Goal: Complete application form: Complete application form

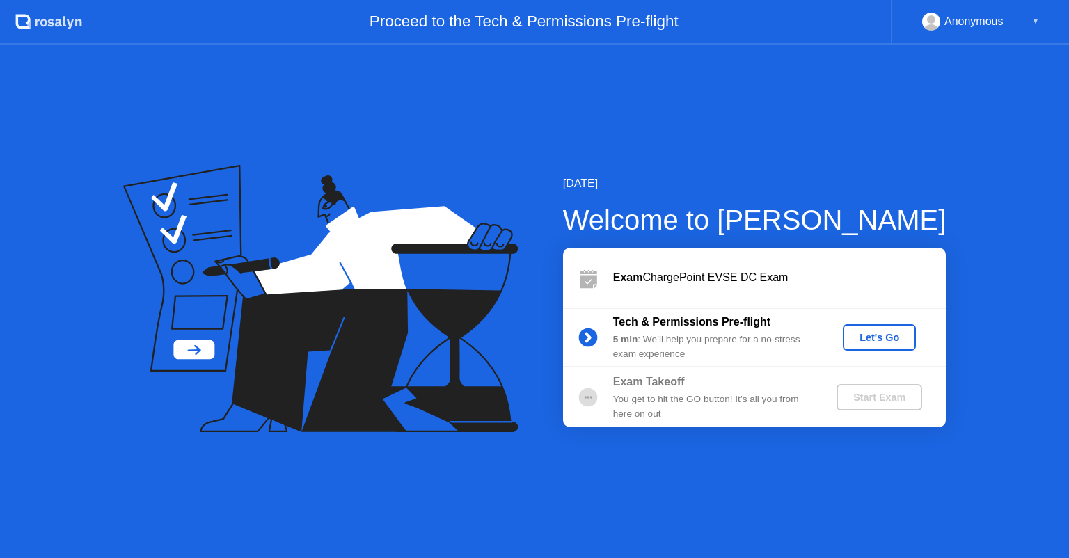
click at [857, 342] on div "Let's Go" at bounding box center [879, 337] width 62 height 11
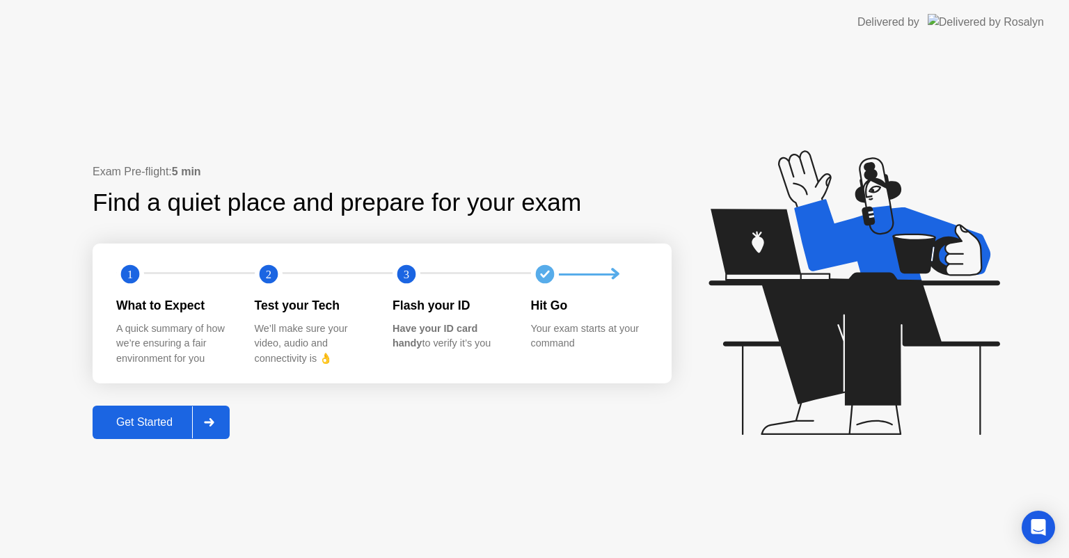
click at [134, 422] on div "Get Started" at bounding box center [144, 422] width 95 height 13
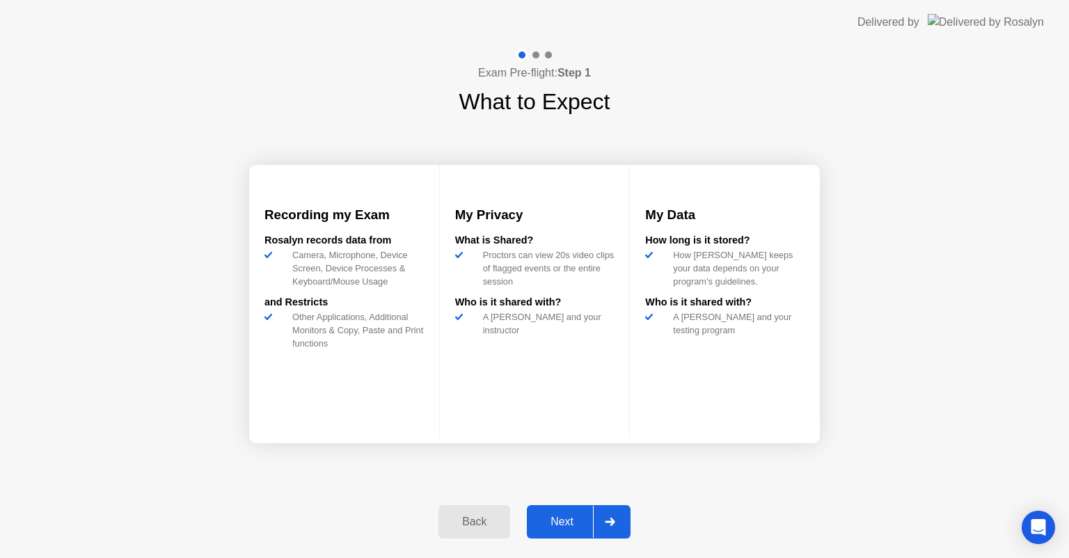
click at [560, 516] on div "Next" at bounding box center [562, 522] width 62 height 13
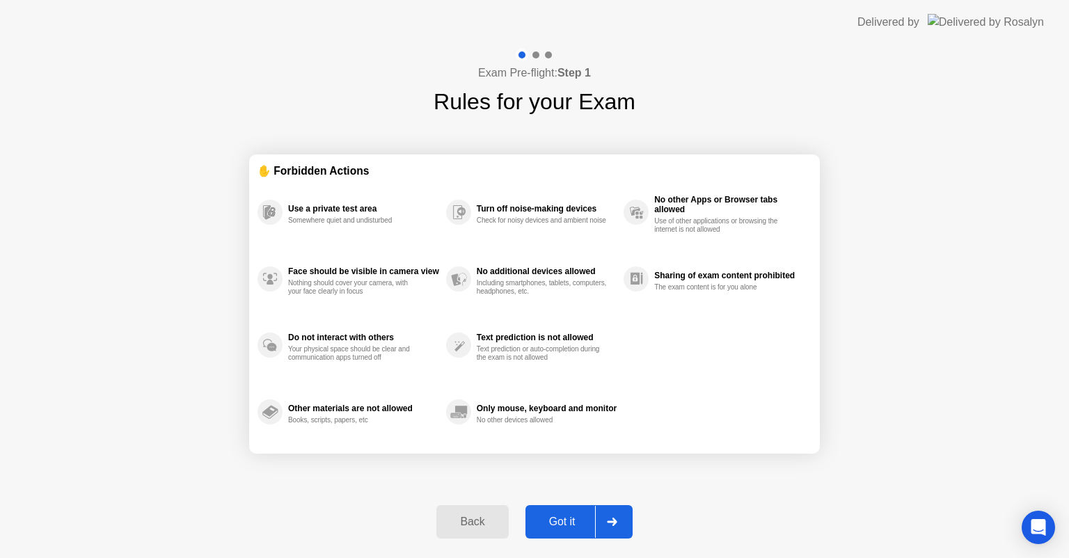
click at [560, 516] on div "Got it" at bounding box center [562, 522] width 65 height 13
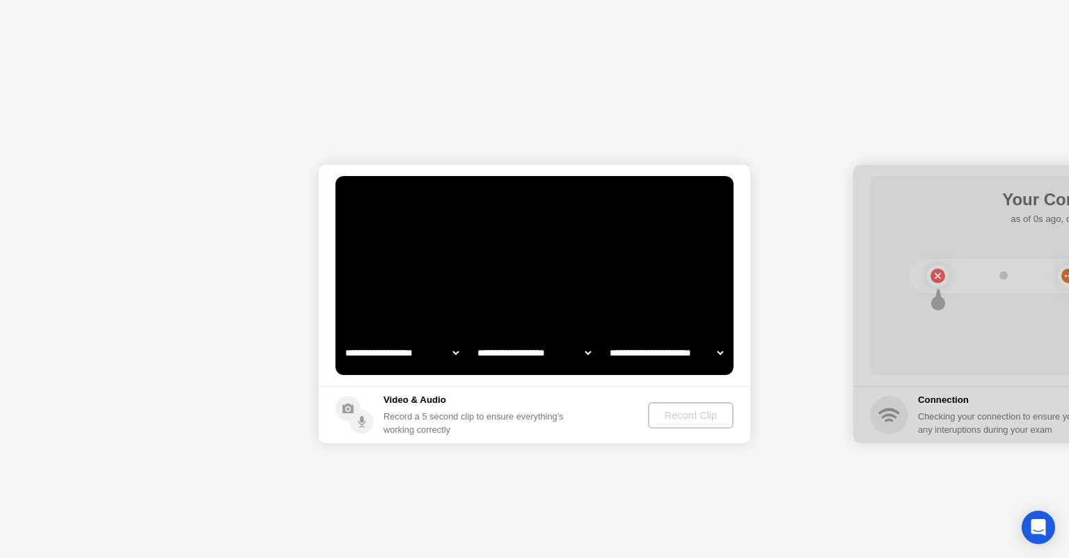
select select "**********"
select select "*******"
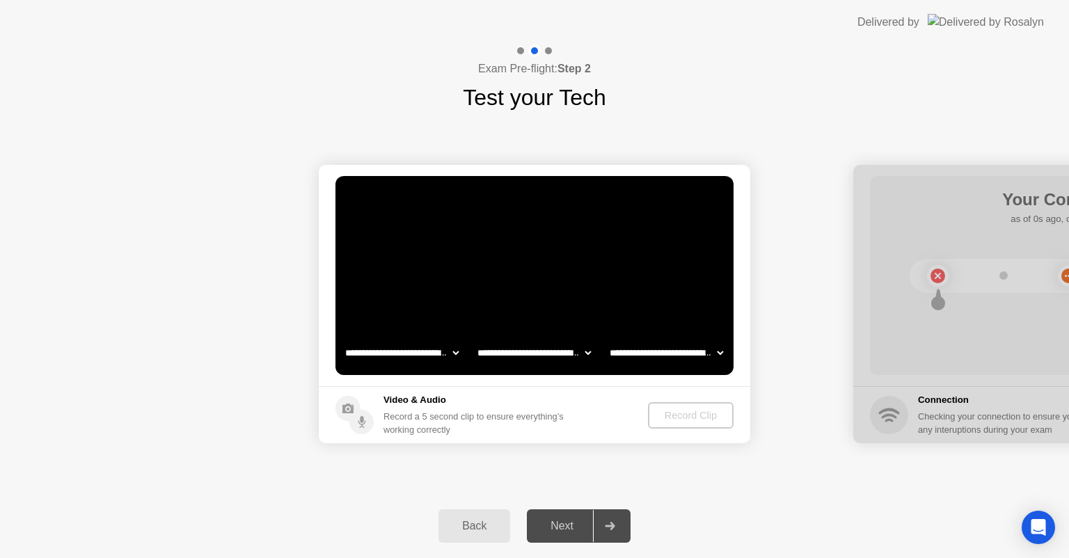
click at [562, 523] on div "Next" at bounding box center [562, 526] width 62 height 13
click at [685, 418] on div "Record Clip" at bounding box center [691, 415] width 74 height 11
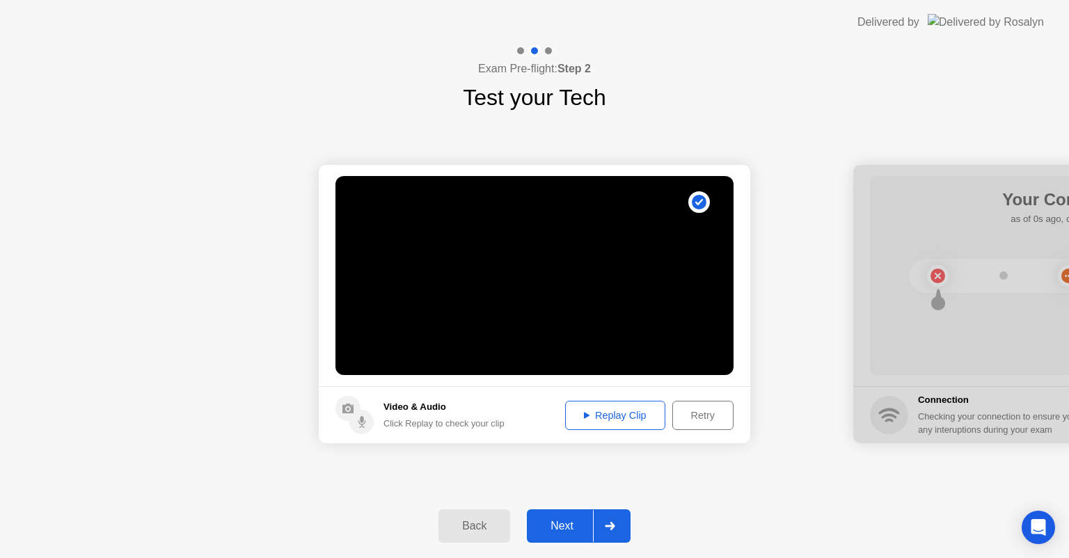
click at [557, 521] on div "Next" at bounding box center [562, 526] width 62 height 13
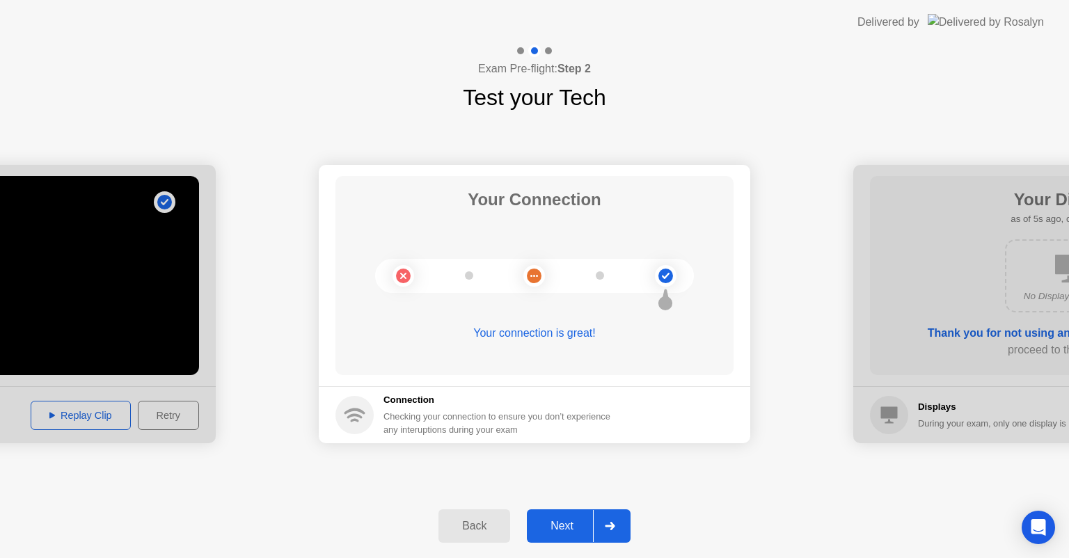
click at [557, 521] on div "Next" at bounding box center [562, 526] width 62 height 13
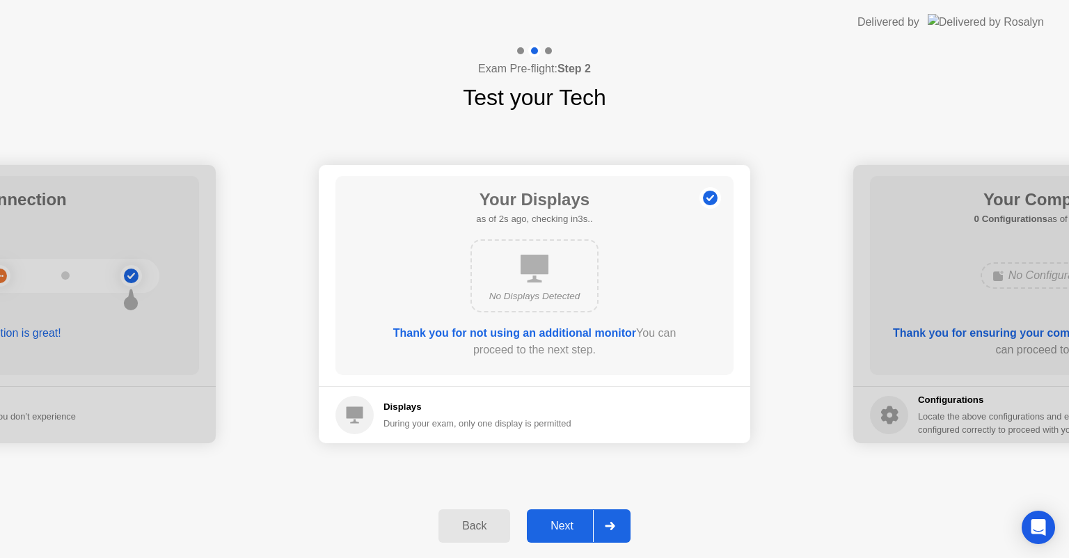
click at [557, 521] on div "Next" at bounding box center [562, 526] width 62 height 13
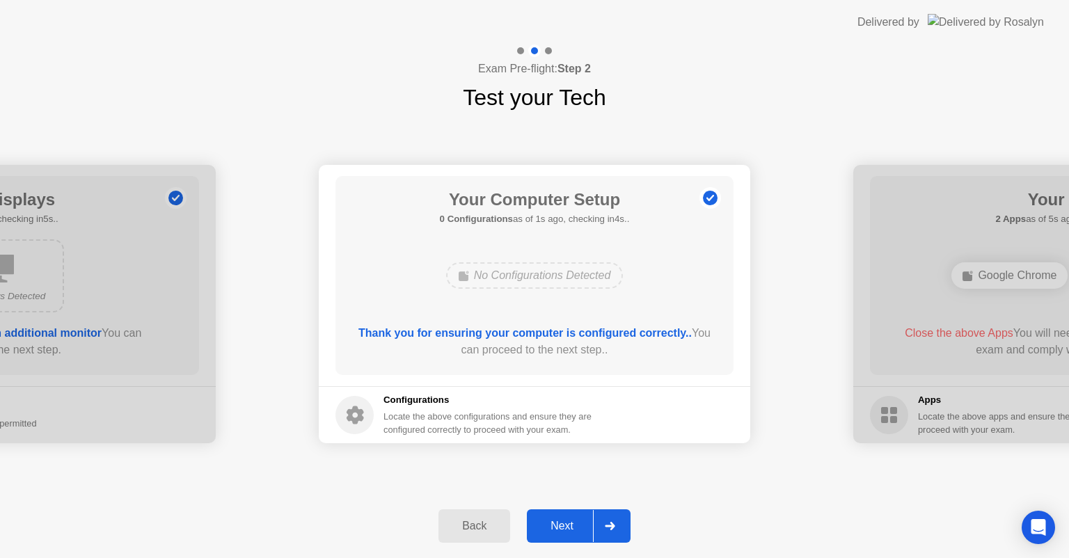
click at [557, 521] on div "Next" at bounding box center [562, 526] width 62 height 13
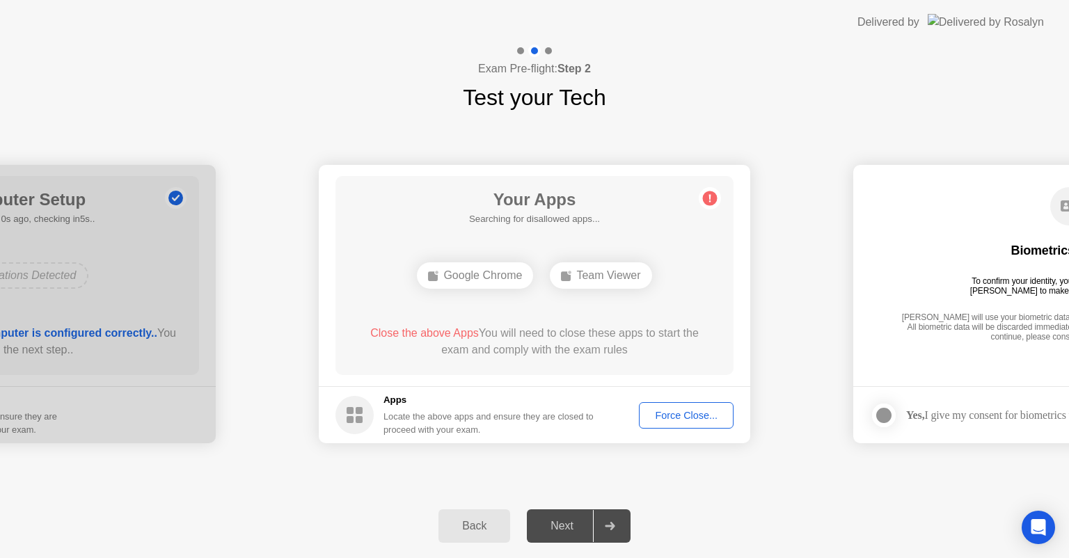
click at [688, 421] on div "Force Close..." at bounding box center [686, 415] width 85 height 11
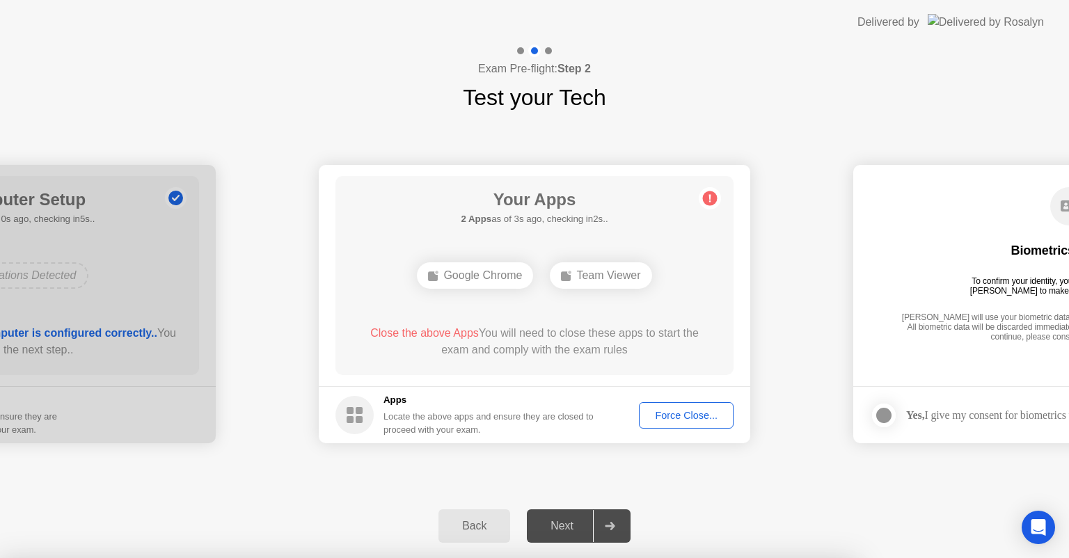
click at [150, 557] on div at bounding box center [534, 558] width 1069 height 0
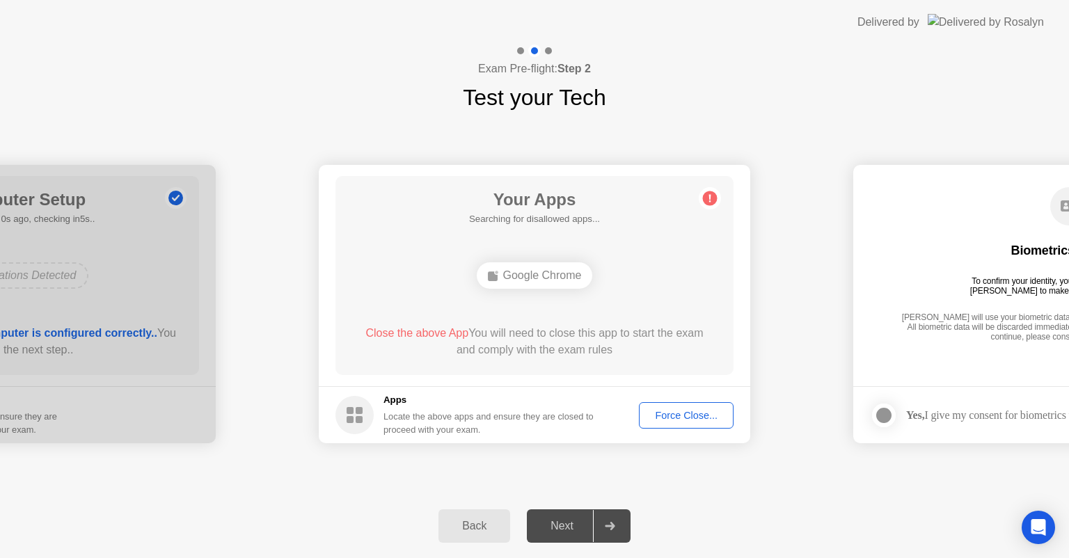
click at [690, 410] on div "Force Close..." at bounding box center [686, 415] width 85 height 11
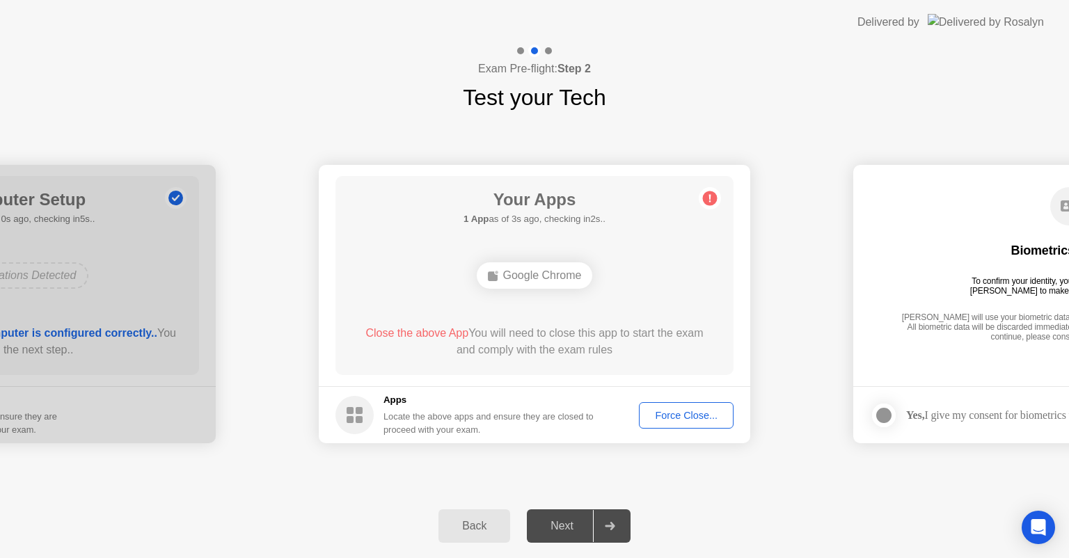
click at [646, 413] on div "Force Close..." at bounding box center [686, 415] width 85 height 11
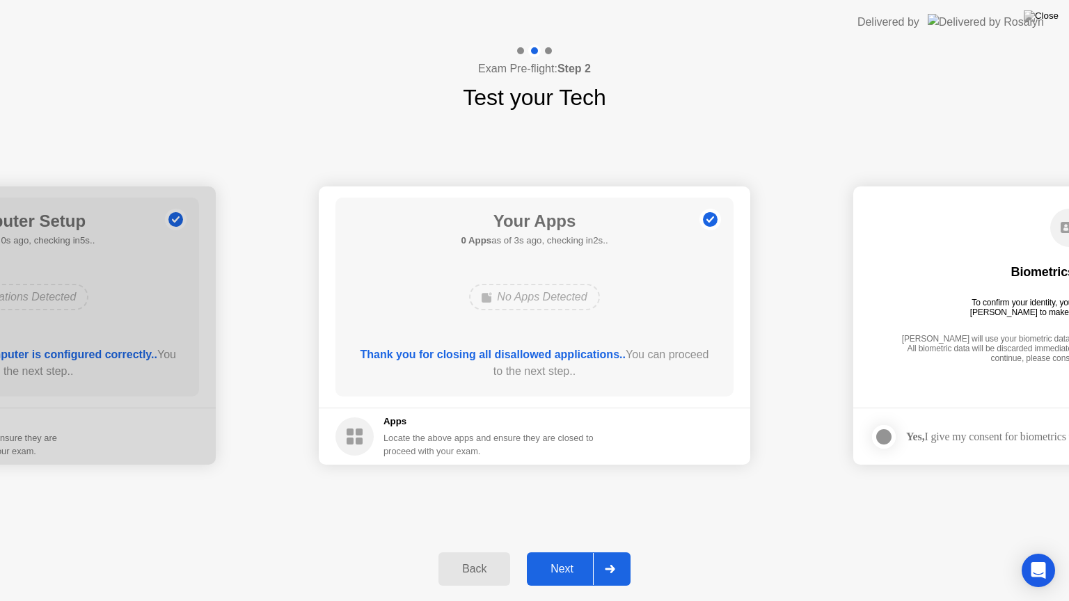
click at [576, 557] on div "Next" at bounding box center [562, 569] width 62 height 13
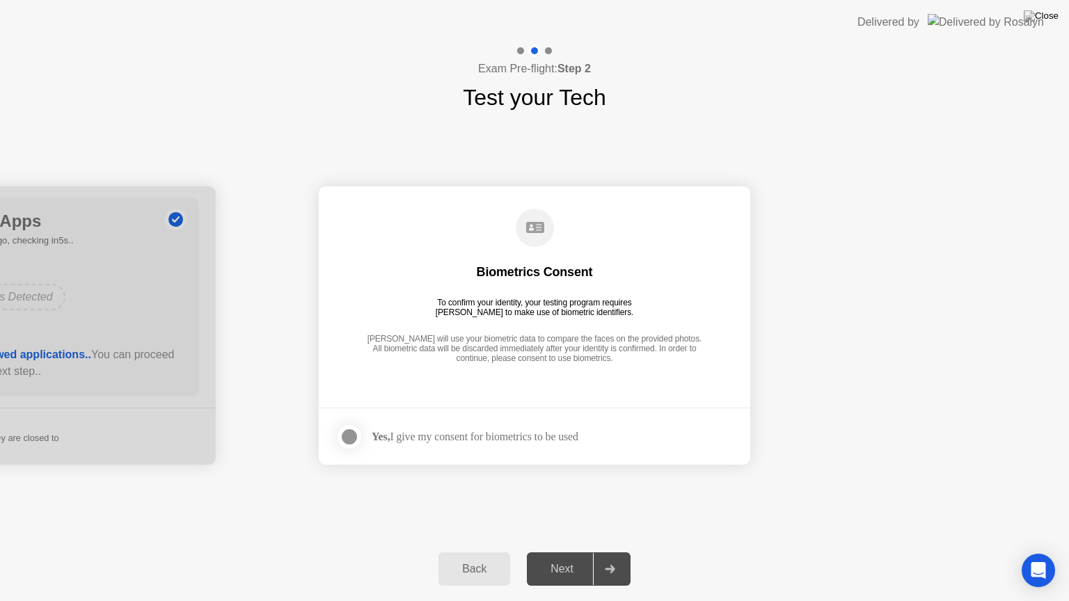
click at [568, 557] on div "Next" at bounding box center [562, 569] width 62 height 13
click at [349, 441] on div at bounding box center [349, 437] width 17 height 17
click at [581, 557] on div "Next" at bounding box center [562, 569] width 62 height 13
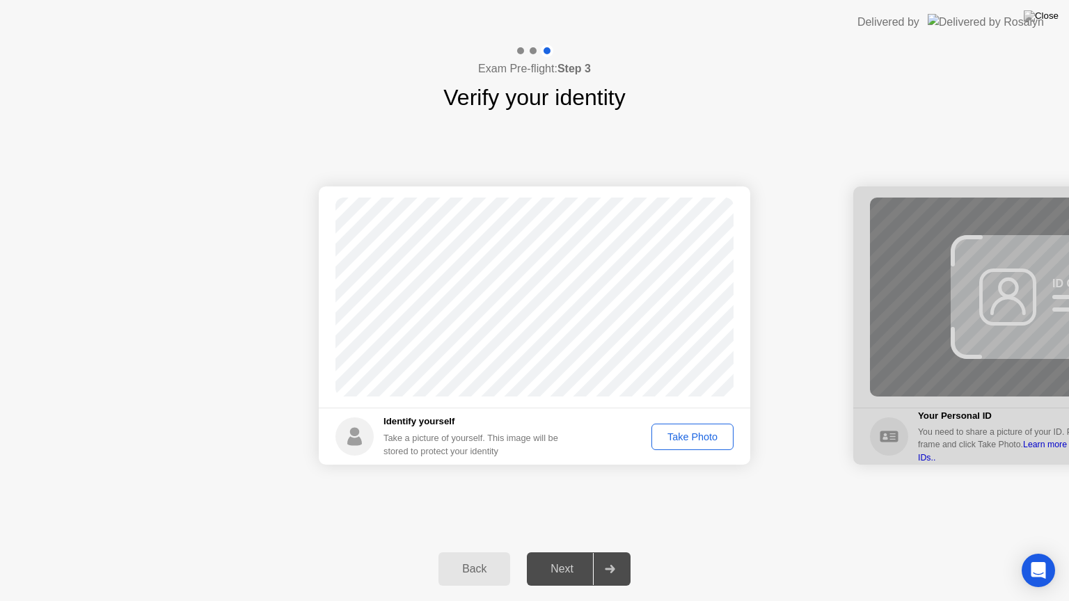
click at [692, 440] on div "Take Photo" at bounding box center [692, 436] width 72 height 11
click at [539, 557] on div "Next" at bounding box center [562, 569] width 62 height 13
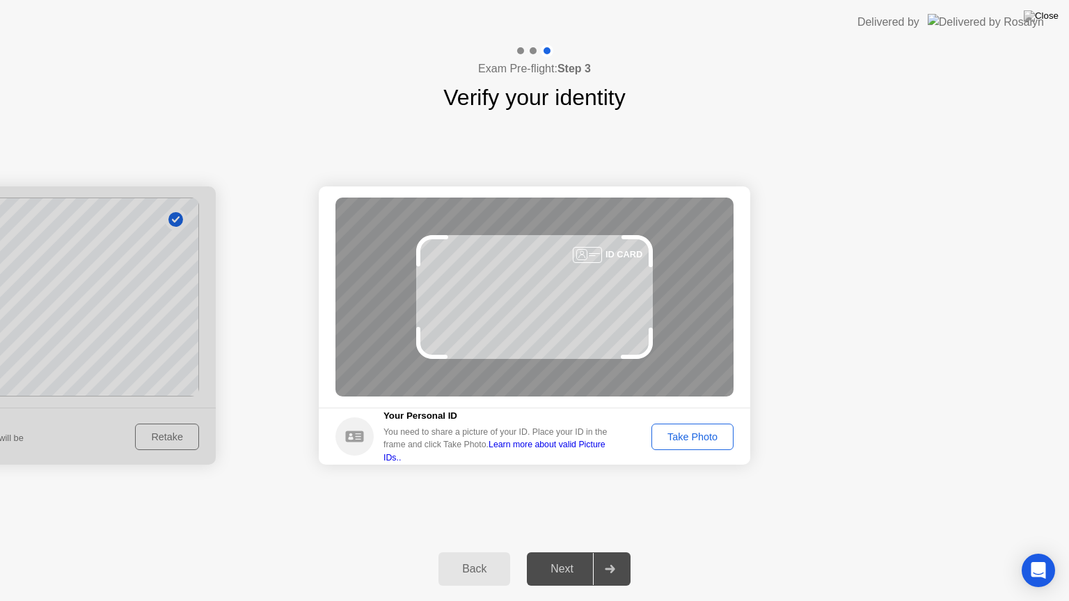
drag, startPoint x: 563, startPoint y: 280, endPoint x: 556, endPoint y: 308, distance: 28.7
click at [556, 308] on div "ID CARD" at bounding box center [534, 297] width 398 height 199
click at [680, 437] on div "Take Photo" at bounding box center [692, 436] width 72 height 11
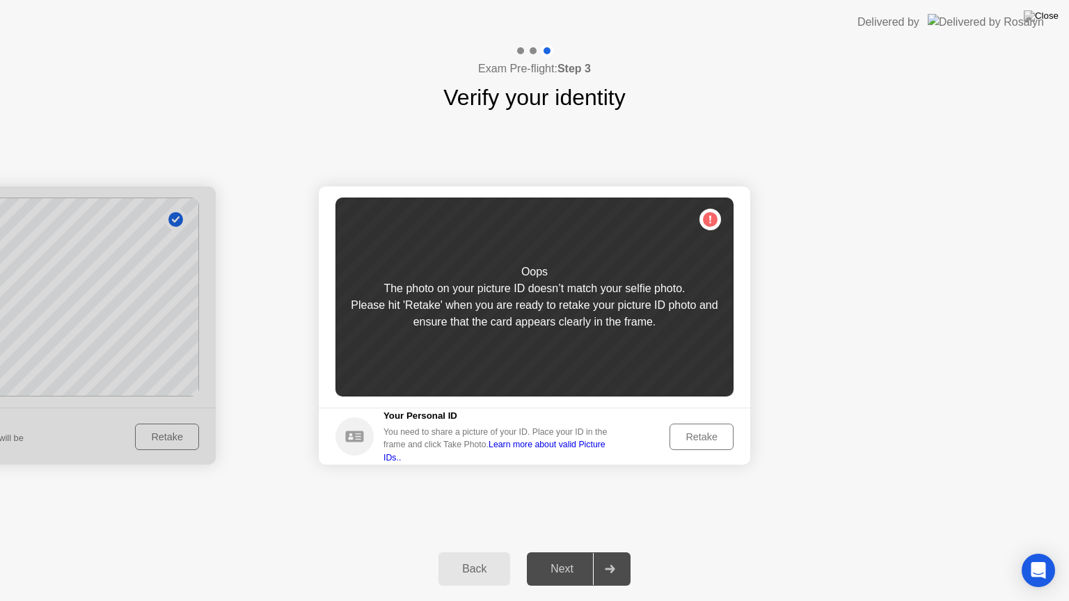
click at [680, 437] on div "Retake" at bounding box center [701, 436] width 54 height 11
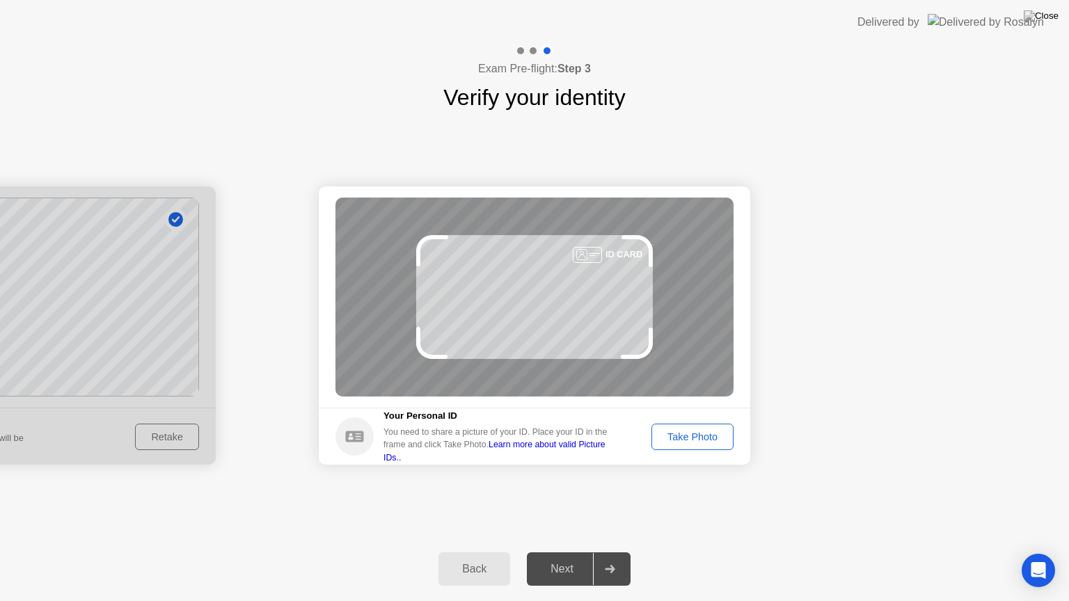
click at [680, 437] on div "Take Photo" at bounding box center [692, 436] width 72 height 11
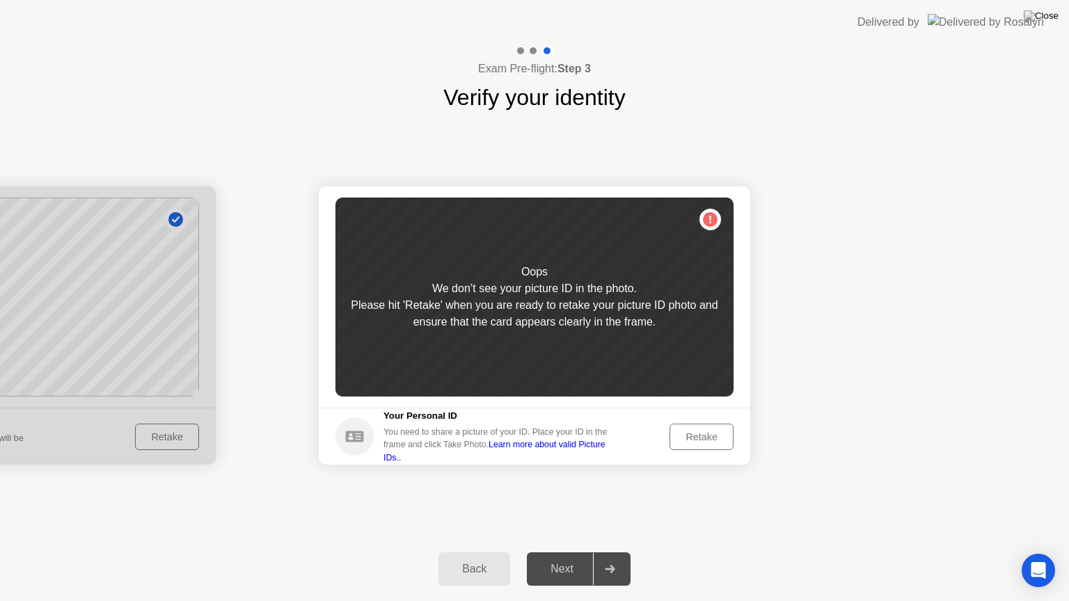
click at [479, 557] on div "Back" at bounding box center [474, 569] width 63 height 13
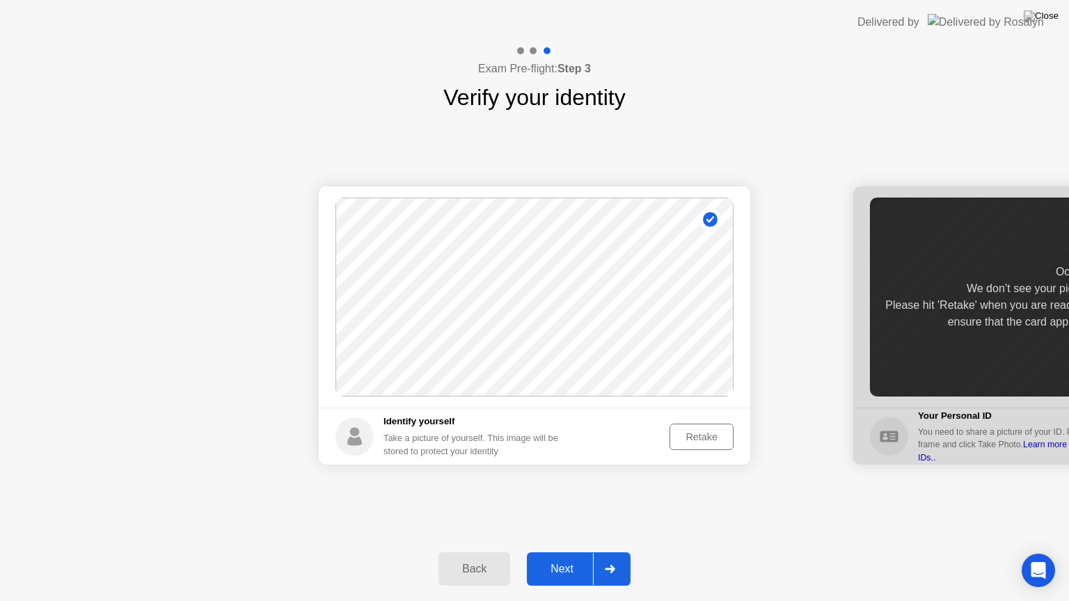
click at [708, 431] on div "Retake" at bounding box center [701, 436] width 54 height 11
click at [708, 431] on div "Take Photo" at bounding box center [692, 436] width 72 height 11
click at [562, 557] on div "Next" at bounding box center [562, 569] width 62 height 13
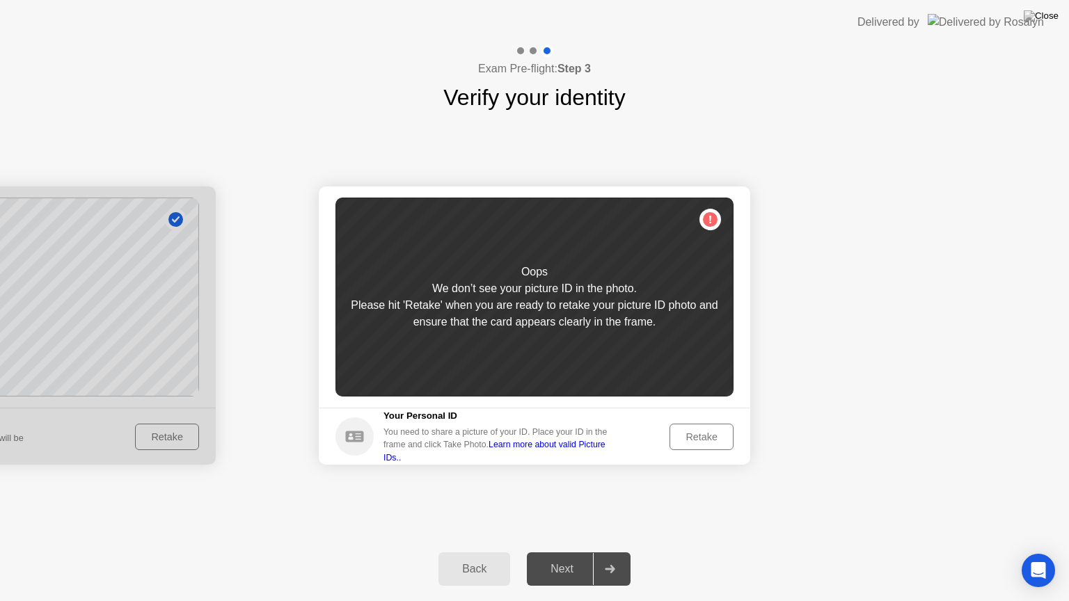
click at [526, 358] on div "Oops We don’t see your picture ID in the photo. Please hit 'Retake' when you ar…" at bounding box center [534, 297] width 398 height 199
click at [690, 435] on div "Retake" at bounding box center [701, 436] width 54 height 11
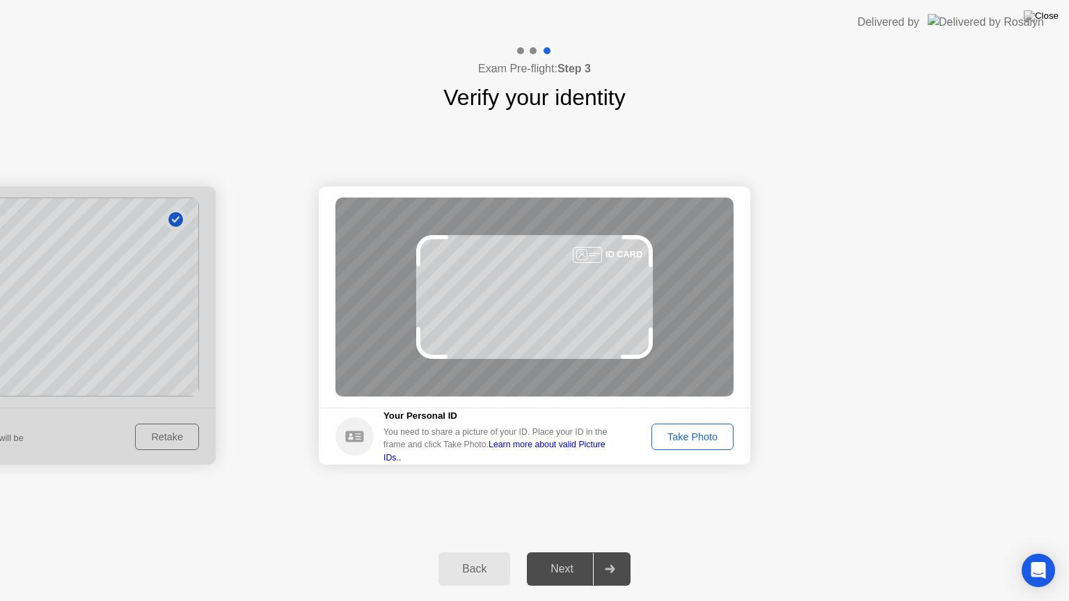
click at [690, 435] on div "Take Photo" at bounding box center [692, 436] width 72 height 11
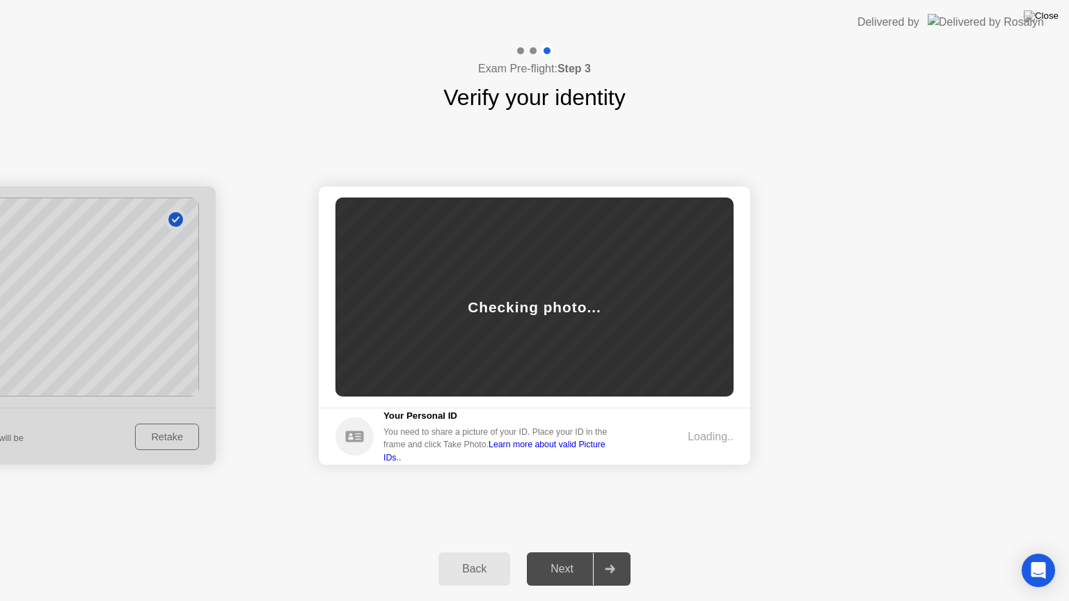
click at [690, 435] on div "Loading.." at bounding box center [711, 437] width 46 height 17
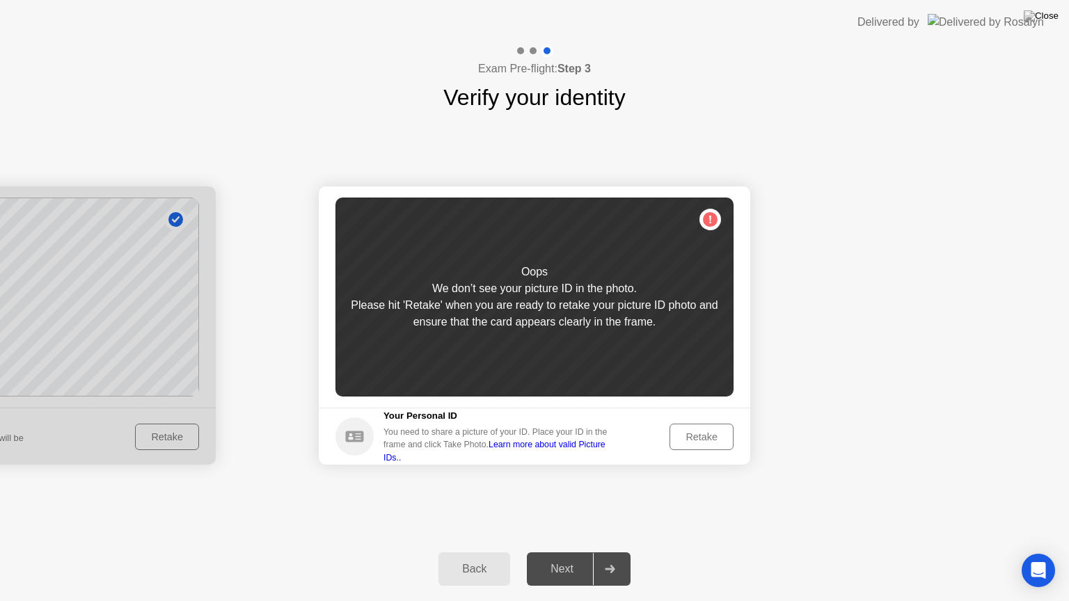
click at [688, 434] on div "Retake" at bounding box center [701, 436] width 54 height 11
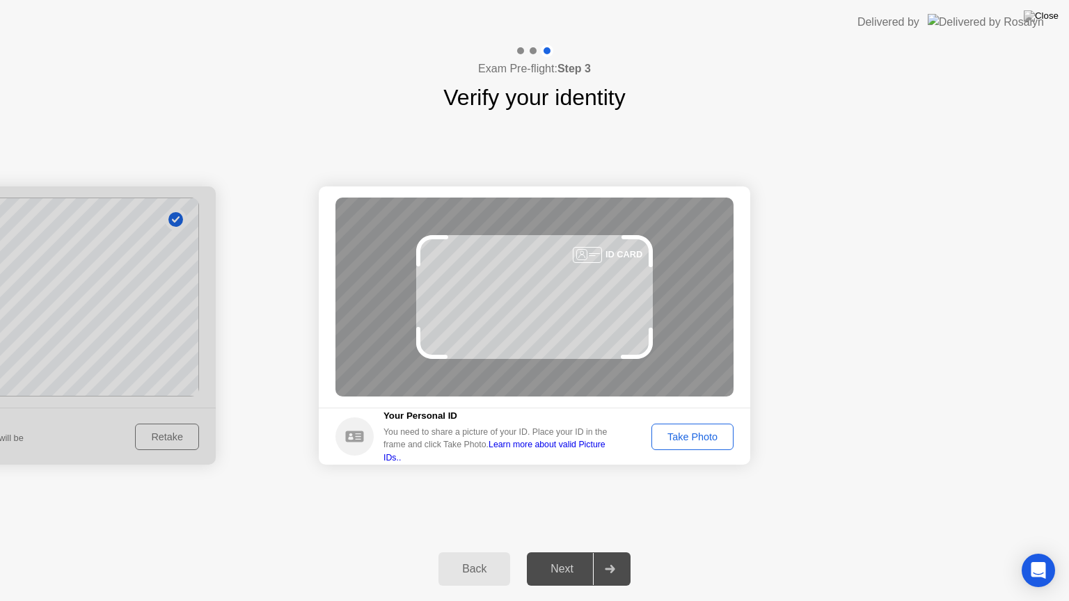
click at [688, 434] on div "Take Photo" at bounding box center [692, 436] width 72 height 11
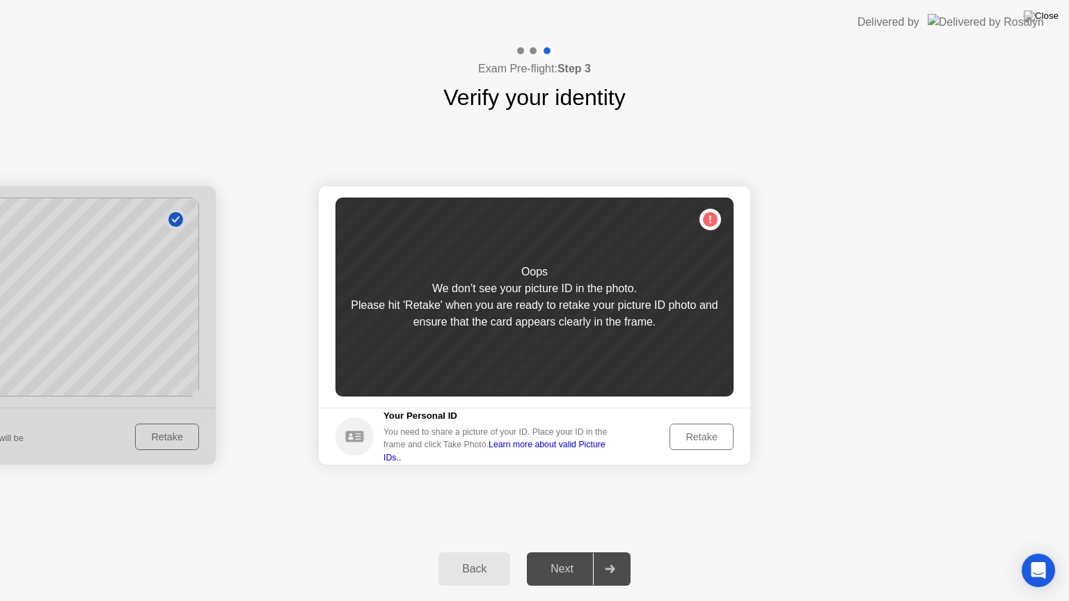
click at [688, 434] on div "Retake" at bounding box center [701, 436] width 54 height 11
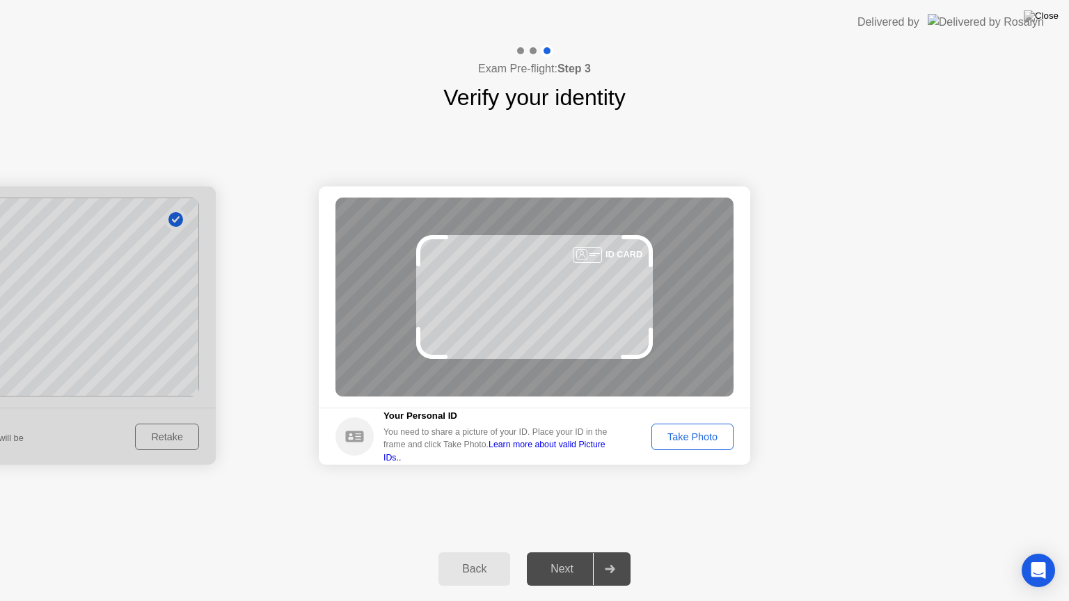
click at [688, 434] on div "Take Photo" at bounding box center [692, 436] width 72 height 11
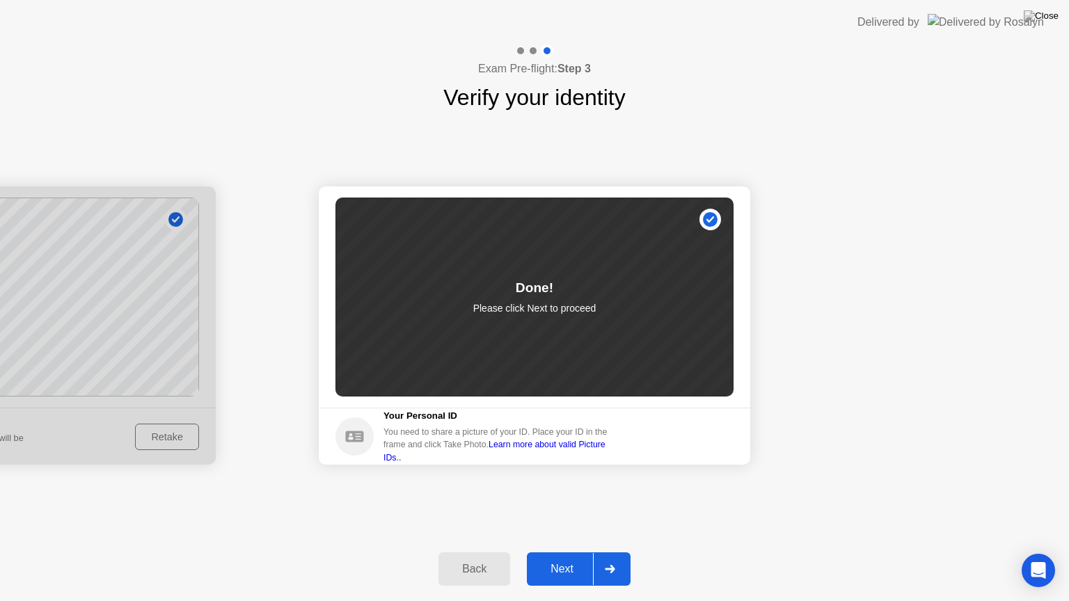
click at [572, 557] on div "Next" at bounding box center [562, 569] width 62 height 13
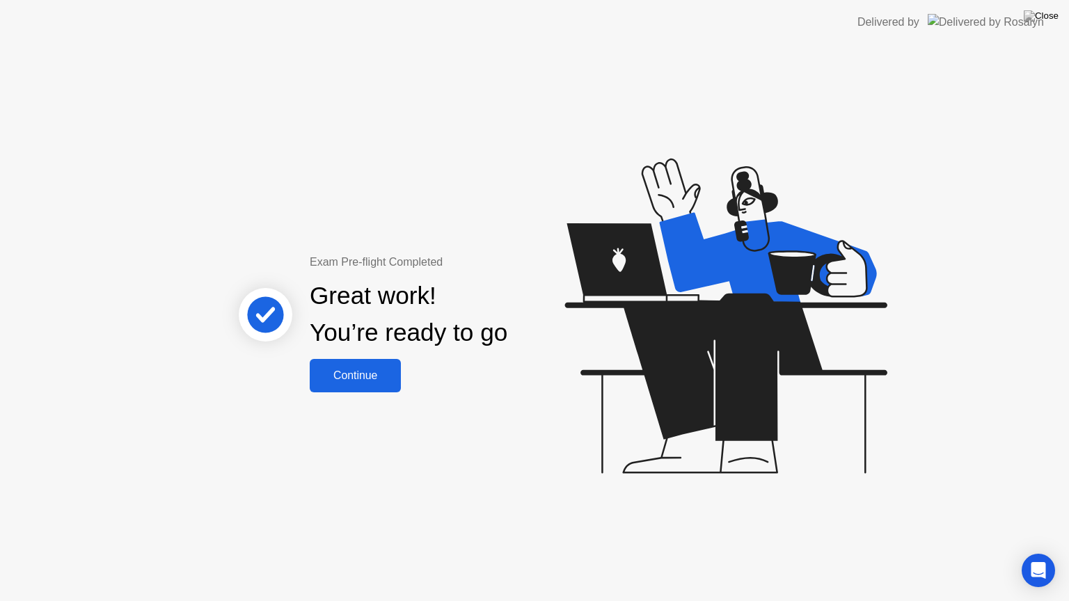
click at [356, 376] on div "Continue" at bounding box center [355, 376] width 83 height 13
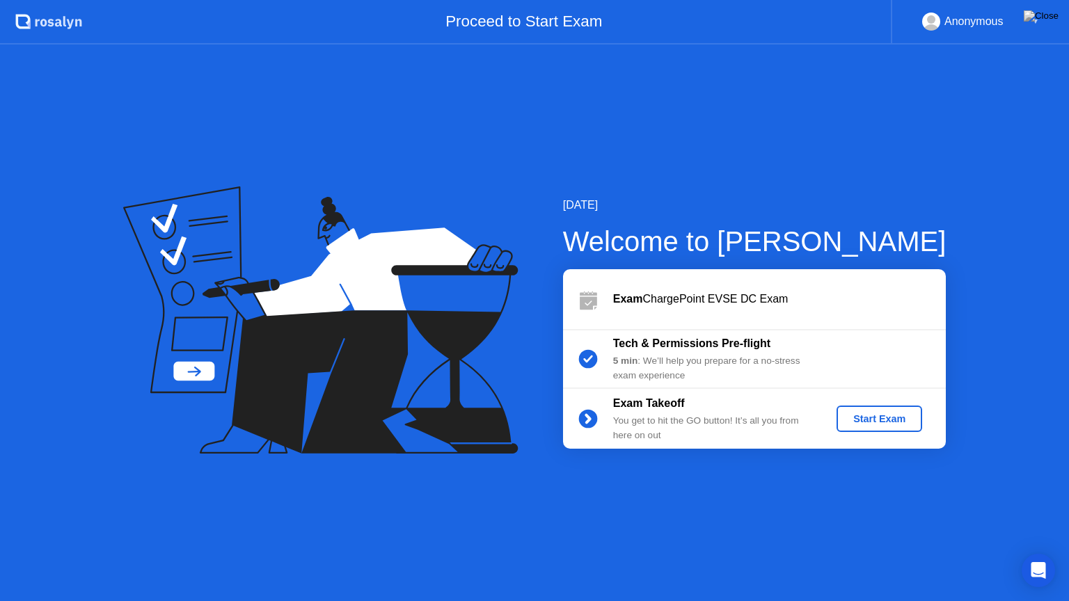
click at [878, 413] on div "Start Exam" at bounding box center [879, 418] width 74 height 11
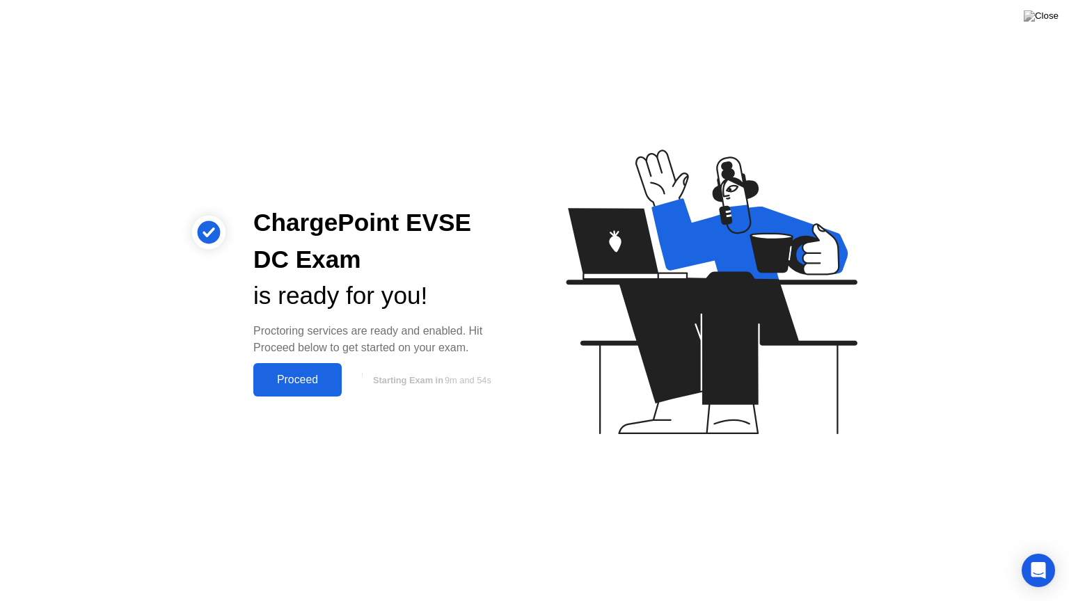
click at [298, 386] on div "Proceed" at bounding box center [297, 380] width 80 height 13
